Goal: Navigation & Orientation: Find specific page/section

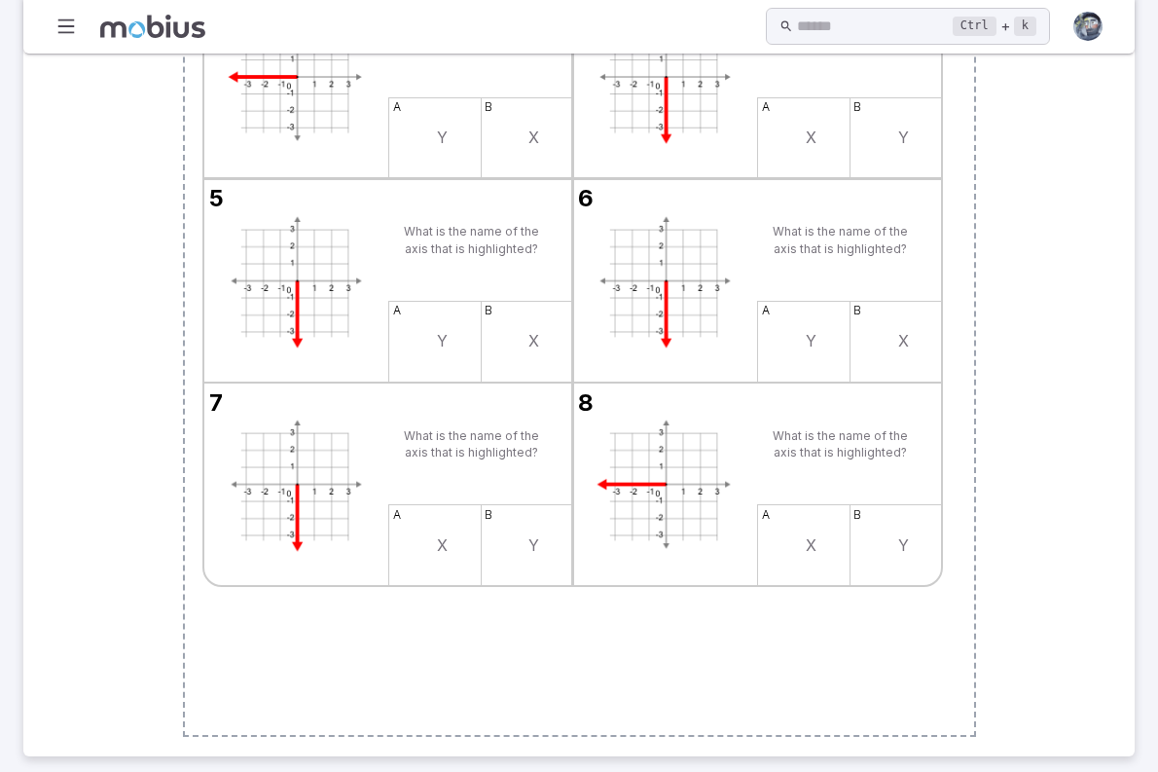
click at [0, 0] on link "Home" at bounding box center [0, 0] width 0 height 0
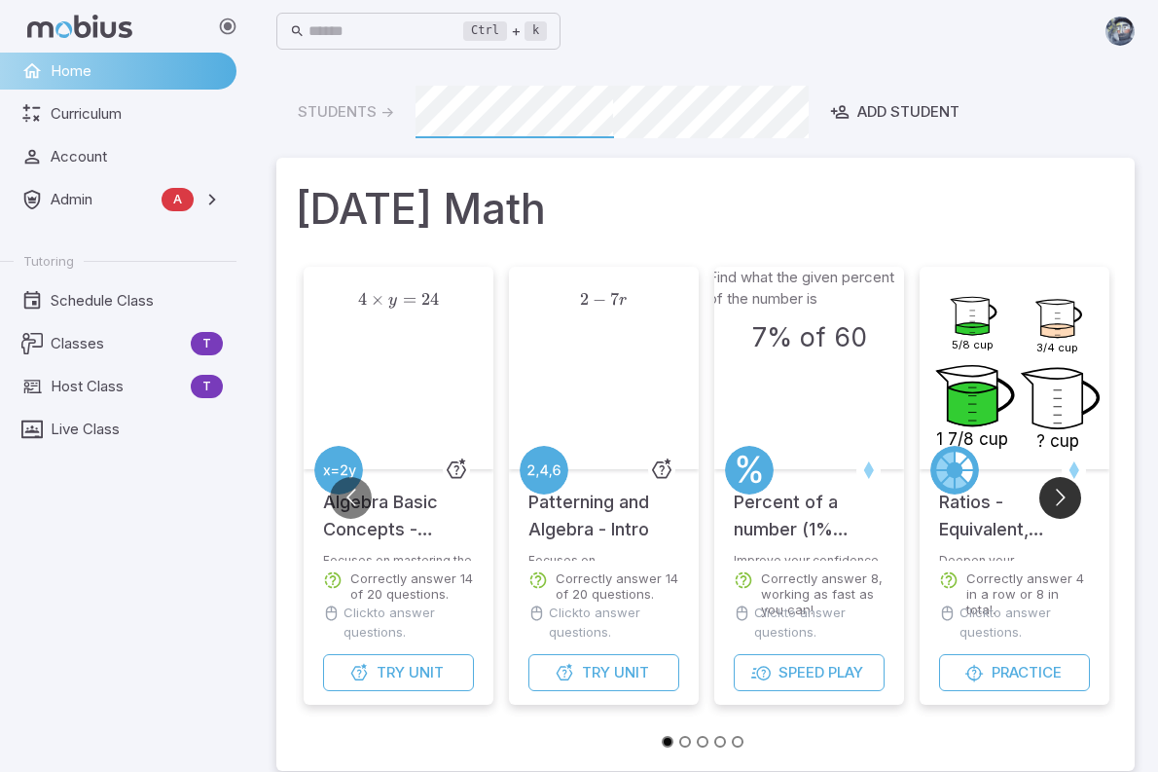
click at [1068, 497] on button "Go to next slide" at bounding box center [1061, 498] width 42 height 42
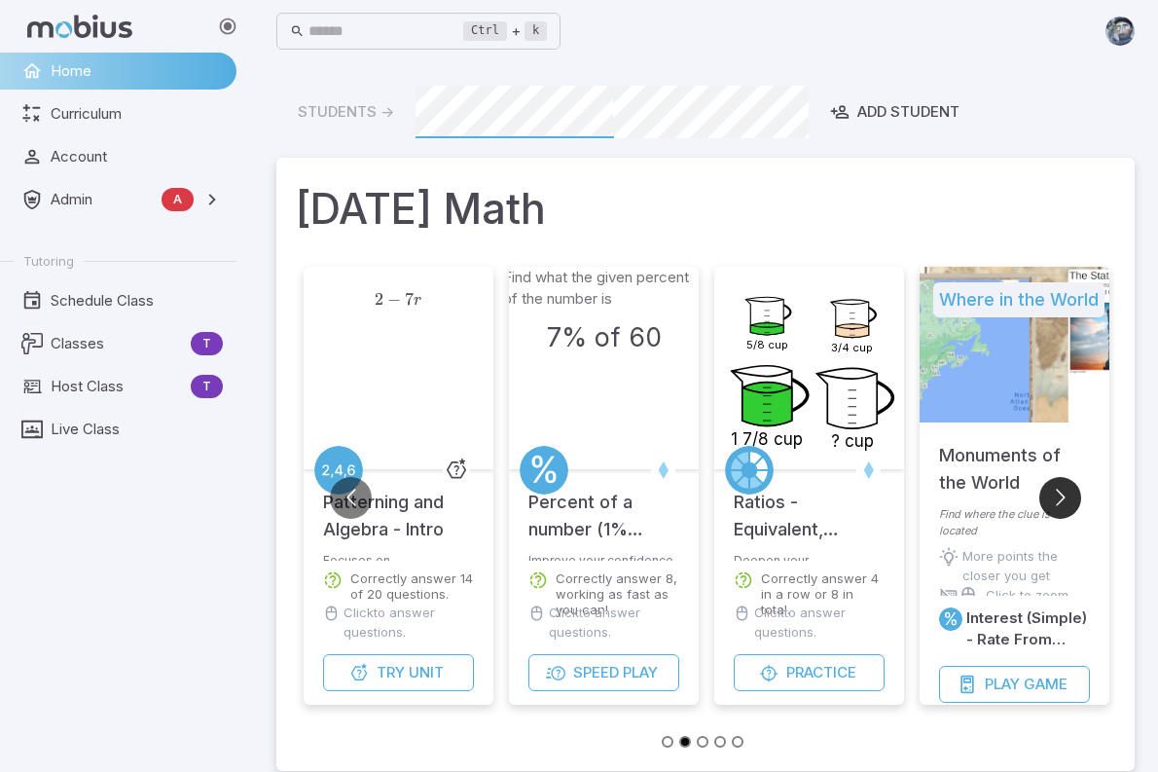
click at [1068, 496] on button "Go to next slide" at bounding box center [1061, 498] width 42 height 42
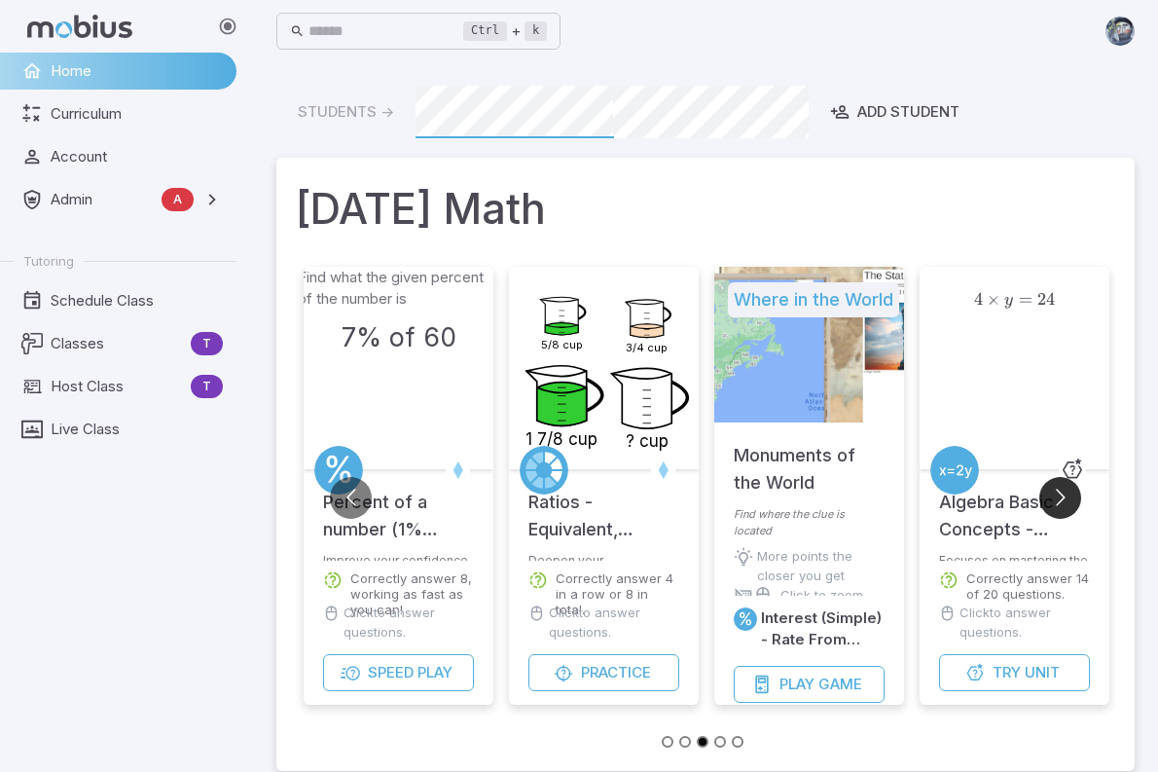
click at [1068, 496] on button "Go to next slide" at bounding box center [1061, 498] width 42 height 42
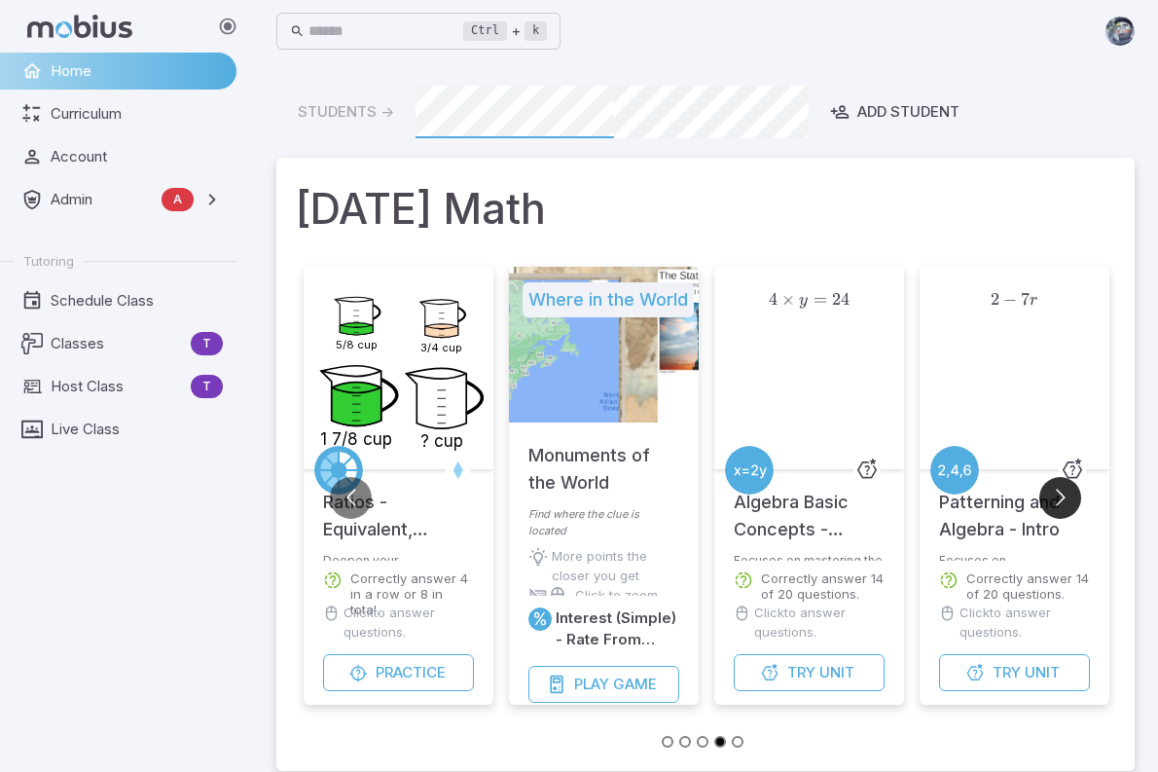
click at [1068, 496] on button "Go to next slide" at bounding box center [1061, 498] width 42 height 42
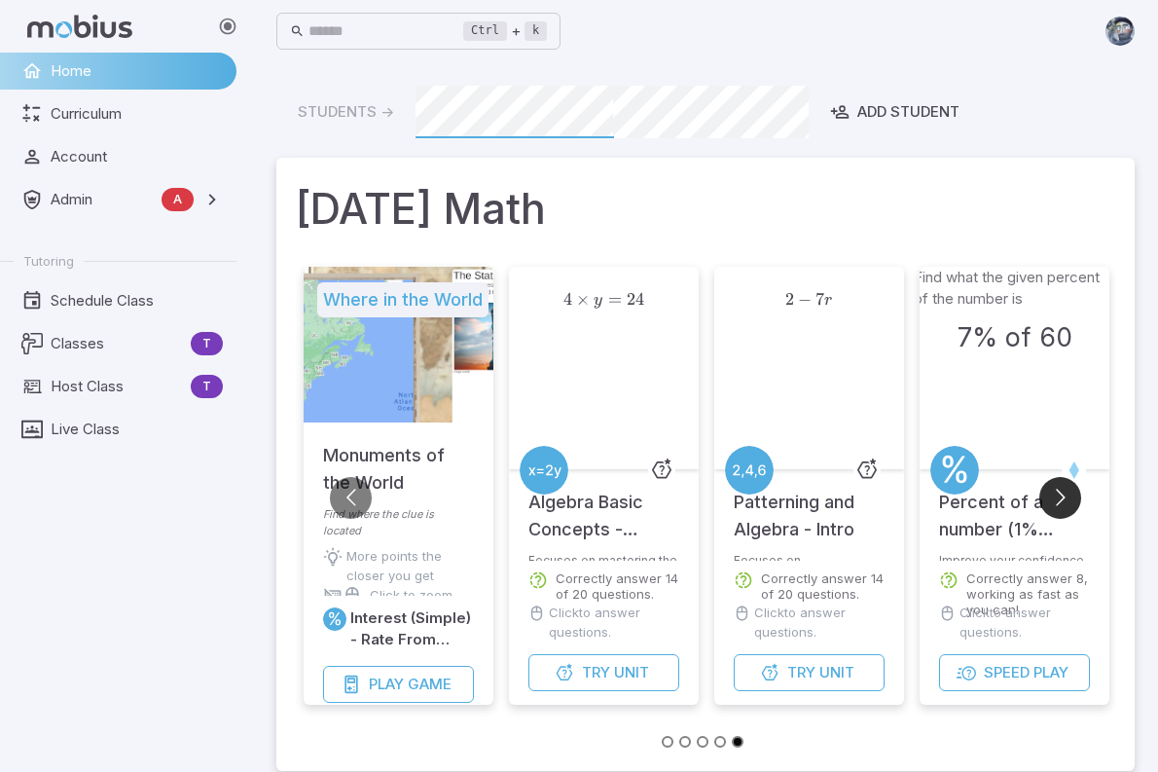
click at [1068, 496] on button "Go to next slide" at bounding box center [1061, 498] width 42 height 42
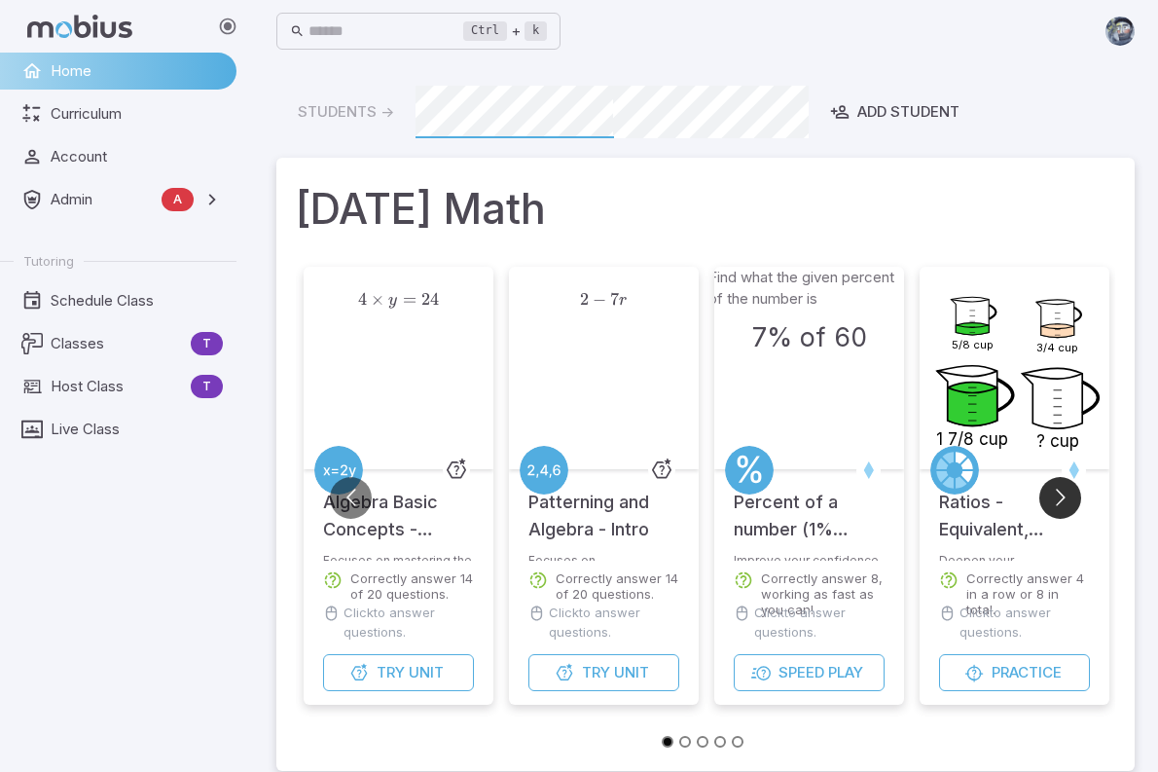
click at [1068, 496] on button "Go to next slide" at bounding box center [1061, 498] width 42 height 42
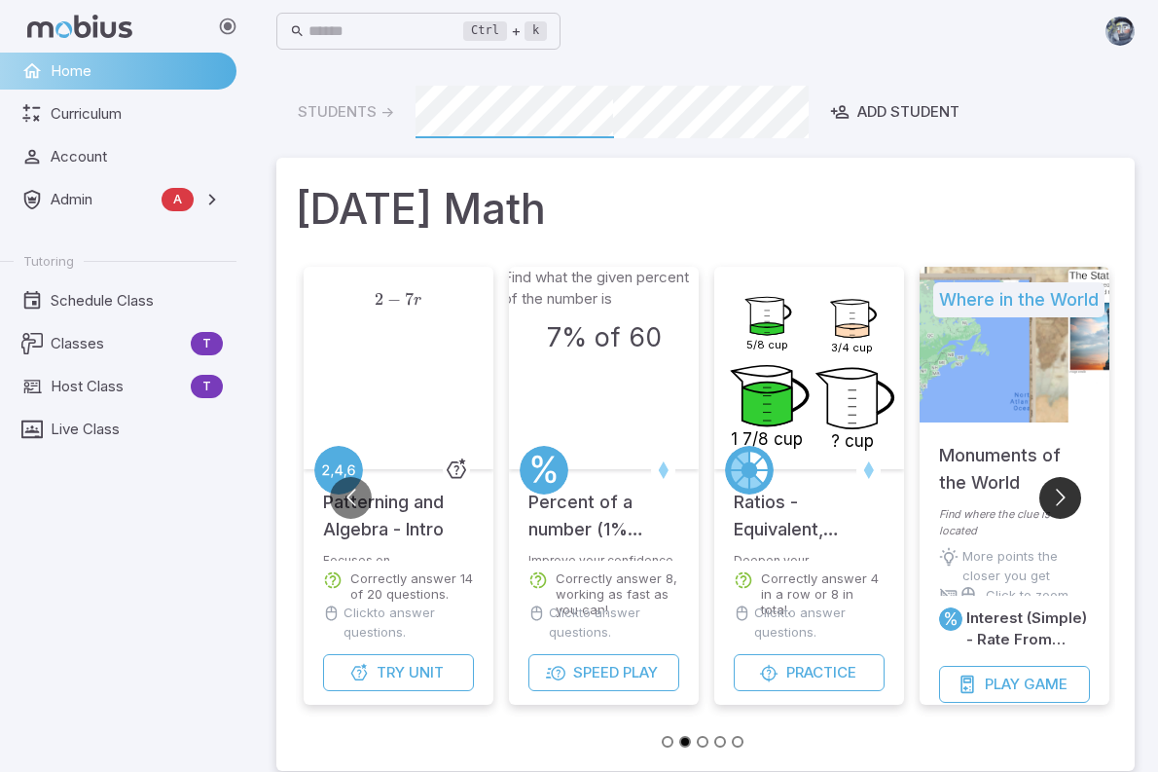
click at [1068, 496] on button "Go to next slide" at bounding box center [1061, 498] width 42 height 42
